Goal: Task Accomplishment & Management: Use online tool/utility

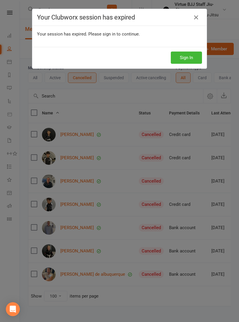
select select "100"
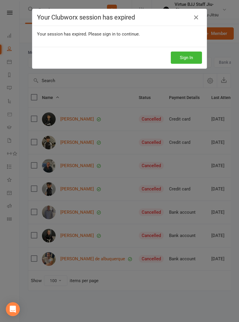
click at [191, 55] on button "Sign In" at bounding box center [186, 58] width 31 height 12
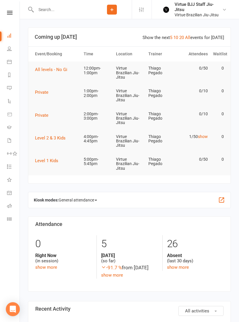
click at [47, 11] on input "text" at bounding box center [63, 10] width 58 height 8
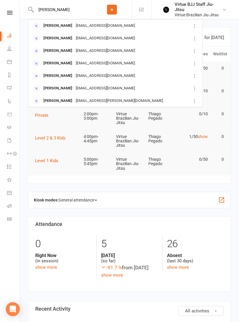
type input "[PERSON_NAME]"
click at [52, 52] on div "[PERSON_NAME]" at bounding box center [58, 51] width 32 height 8
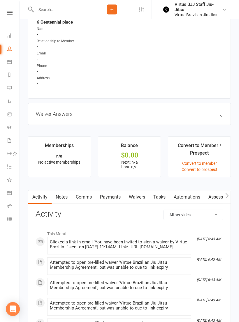
click at [210, 171] on link "Convert to prospect" at bounding box center [200, 170] width 36 height 5
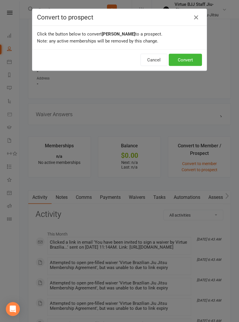
scroll to position [428, 0]
click at [187, 59] on button "Convert" at bounding box center [185, 60] width 33 height 12
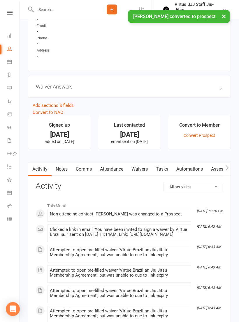
click at [147, 175] on link "Waivers" at bounding box center [139, 169] width 24 height 13
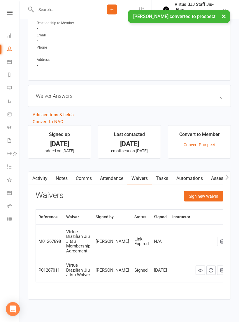
click at [207, 195] on button "Sign new Waiver" at bounding box center [203, 197] width 39 height 10
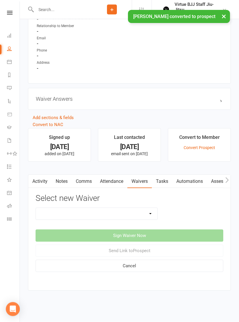
scroll to position [408, 0]
click at [140, 208] on select "Cancelation request Incident Report Membership hold request Online Booking Virt…" at bounding box center [97, 214] width 122 height 12
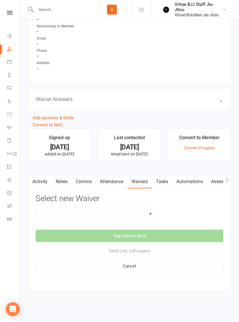
select select "3408"
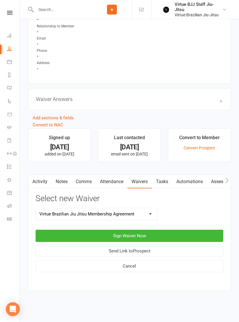
click at [156, 247] on button "Send Link to [GEOGRAPHIC_DATA]" at bounding box center [130, 251] width 188 height 12
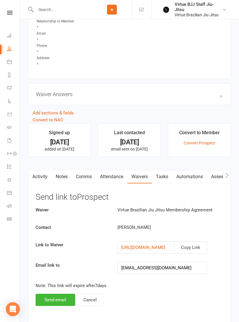
click at [52, 304] on button "Send email" at bounding box center [56, 300] width 40 height 12
